Goal: Task Accomplishment & Management: Use online tool/utility

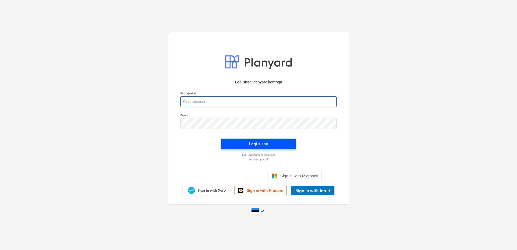
type input "[EMAIL_ADDRESS][DOMAIN_NAME]"
click at [241, 145] on span "Logi sisse" at bounding box center [259, 144] width 62 height 7
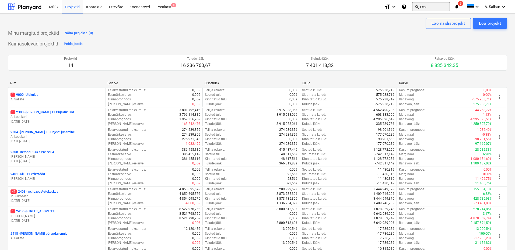
click at [423, 7] on button "search Otsi" at bounding box center [431, 6] width 38 height 9
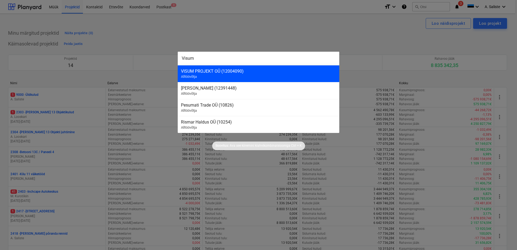
type input "Visum"
click at [203, 74] on div "VISUM PROJEKT OÜ (12004090) Alltöövõtja" at bounding box center [259, 73] width 162 height 17
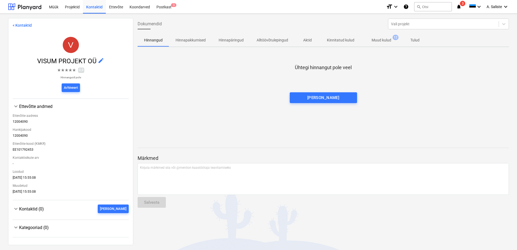
click at [389, 40] on p "Muud kulud" at bounding box center [382, 40] width 20 height 6
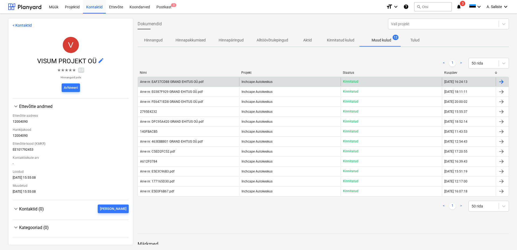
click at [213, 83] on div "Arve nr. EAF37CD88 GRAND EHITUS OÜ.pdf" at bounding box center [188, 82] width 101 height 9
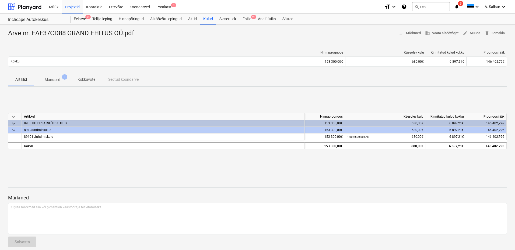
click at [47, 79] on p "Manused" at bounding box center [53, 80] width 16 height 6
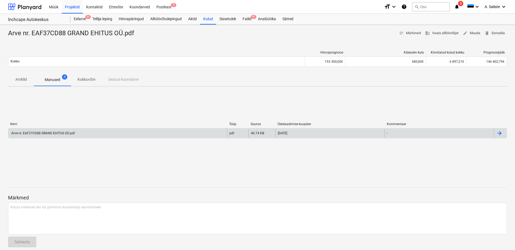
click at [55, 133] on div "Arve nr. EAF37CD88 GRAND EHITUS OÜ.pdf" at bounding box center [43, 133] width 64 height 4
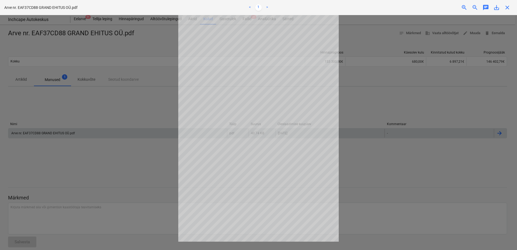
click at [60, 58] on div at bounding box center [258, 132] width 517 height 235
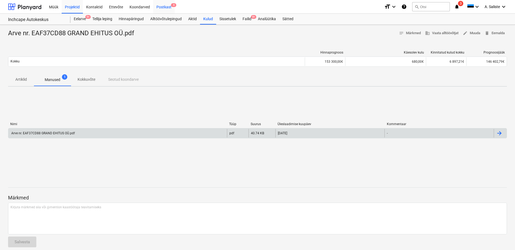
click at [164, 5] on div "Postkast 4" at bounding box center [164, 7] width 22 height 14
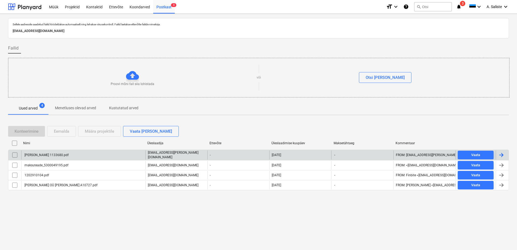
click at [60, 156] on div "[PERSON_NAME] 1133680.pdf" at bounding box center [46, 155] width 45 height 4
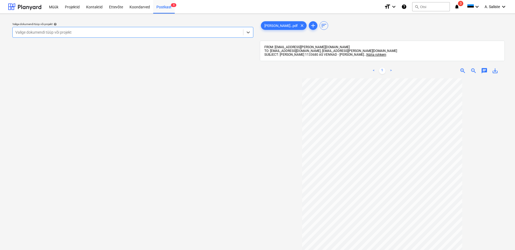
click at [178, 32] on div at bounding box center [127, 32] width 225 height 5
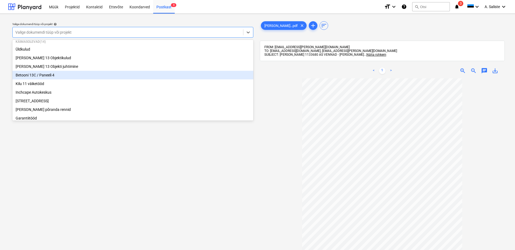
scroll to position [27, 0]
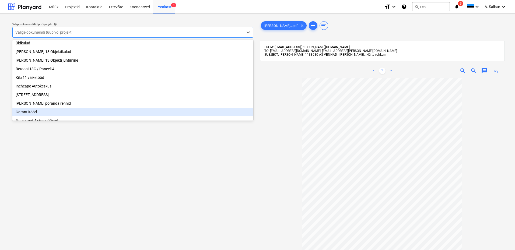
click at [30, 115] on div "Garantiitööd" at bounding box center [132, 112] width 241 height 9
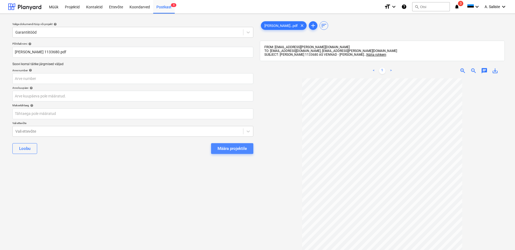
click at [222, 147] on div "Määra projektile" at bounding box center [232, 148] width 29 height 7
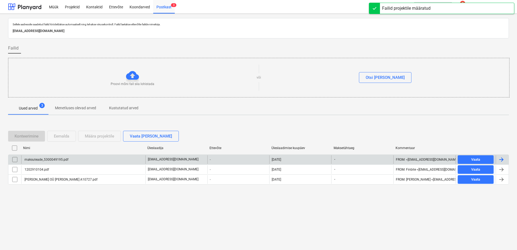
click at [50, 158] on div "maksuteade_5300049195.pdf" at bounding box center [46, 160] width 45 height 4
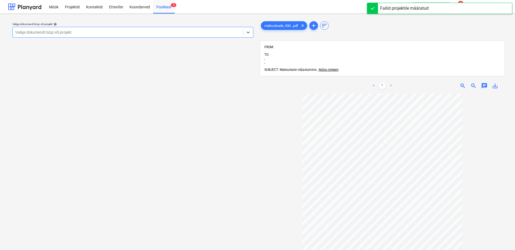
click at [174, 32] on div at bounding box center [127, 32] width 225 height 5
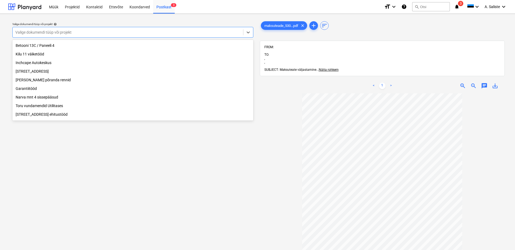
scroll to position [47, 0]
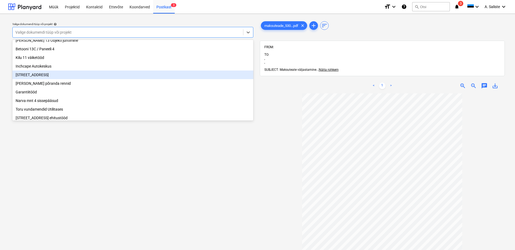
click at [43, 76] on div "[STREET_ADDRESS]" at bounding box center [132, 75] width 241 height 9
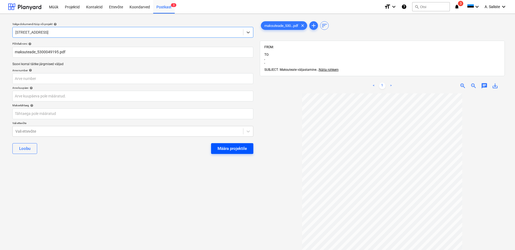
click at [221, 147] on div "Määra projektile" at bounding box center [232, 148] width 29 height 7
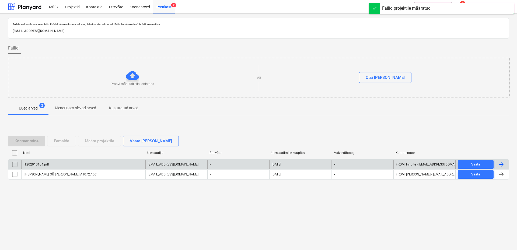
click at [65, 165] on div "1202910104.pdf" at bounding box center [83, 164] width 124 height 9
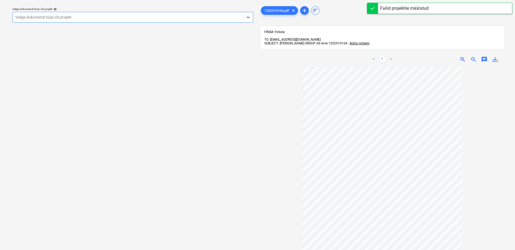
scroll to position [27, 0]
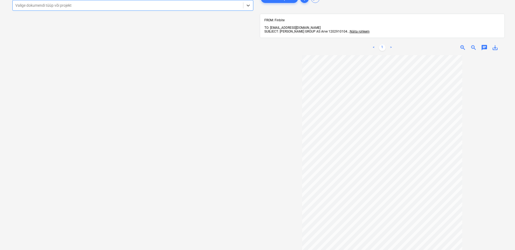
drag, startPoint x: 193, startPoint y: 8, endPoint x: 184, endPoint y: 13, distance: 10.4
click at [192, 8] on div at bounding box center [127, 5] width 225 height 5
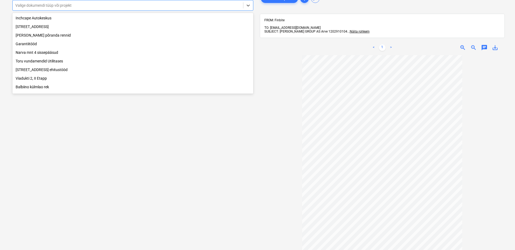
scroll to position [81, 0]
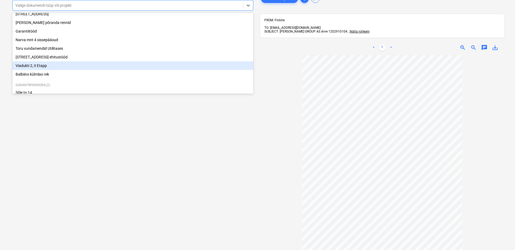
click at [52, 70] on div "Viadukti 2, II Etapp" at bounding box center [132, 65] width 241 height 9
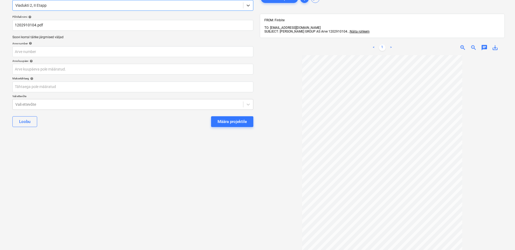
click at [230, 118] on button "Määra projektile" at bounding box center [232, 121] width 42 height 11
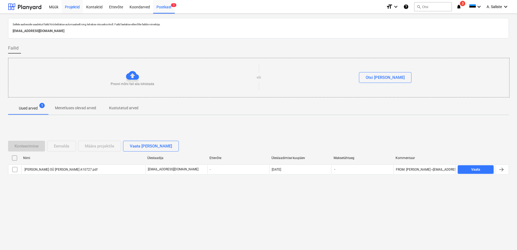
click at [70, 5] on div "Projektid" at bounding box center [72, 7] width 21 height 14
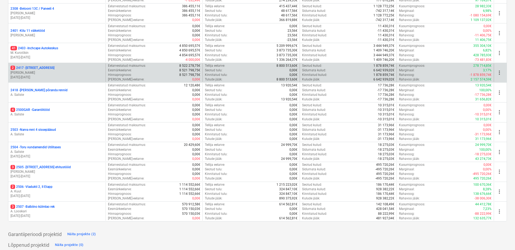
scroll to position [131, 0]
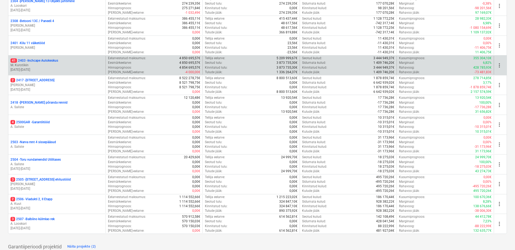
click at [66, 64] on p "M. Kurotškin" at bounding box center [57, 65] width 93 height 5
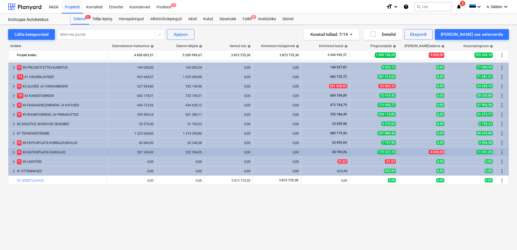
click at [13, 152] on span "keyboard_arrow_right" at bounding box center [14, 152] width 6 height 6
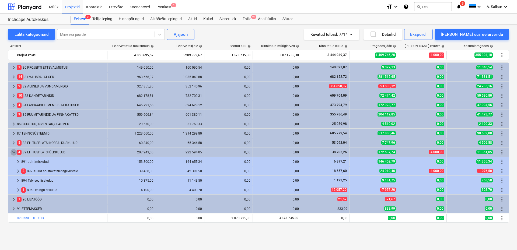
click at [13, 152] on span "keyboard_arrow_down" at bounding box center [14, 152] width 6 height 6
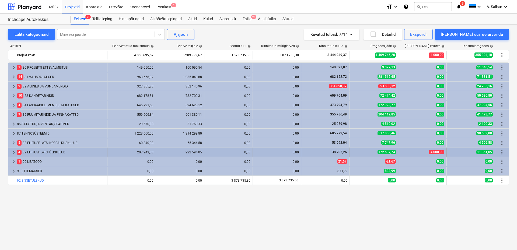
click at [13, 151] on span "keyboard_arrow_right" at bounding box center [14, 152] width 6 height 6
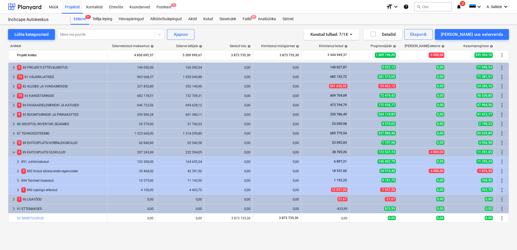
click at [13, 151] on span "keyboard_arrow_down" at bounding box center [14, 152] width 6 height 6
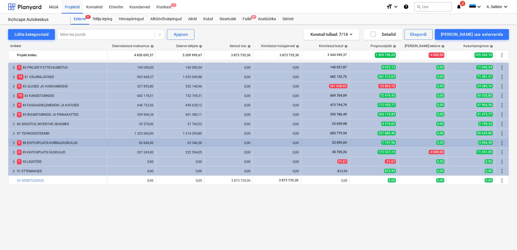
click at [15, 143] on span "keyboard_arrow_right" at bounding box center [14, 143] width 6 height 6
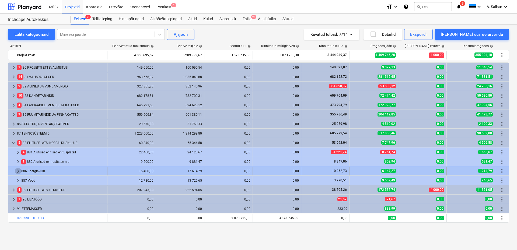
click at [15, 170] on span "keyboard_arrow_right" at bounding box center [18, 171] width 6 height 6
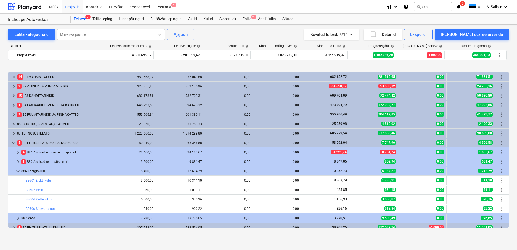
scroll to position [27, 0]
